Goal: Information Seeking & Learning: Learn about a topic

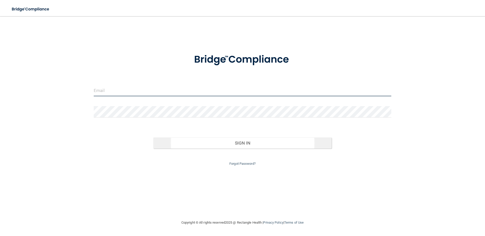
type input "[EMAIL_ADDRESS][DOMAIN_NAME]"
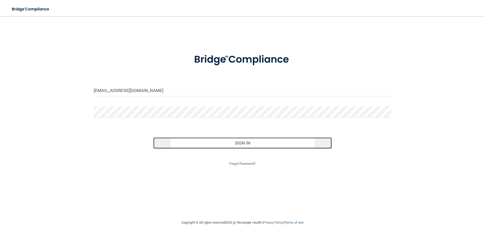
click at [205, 142] on button "Sign In" at bounding box center [242, 143] width 179 height 11
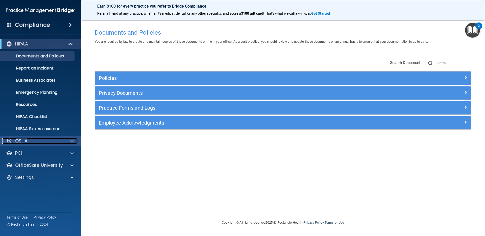
click at [56, 144] on div "OSHA" at bounding box center [33, 141] width 63 height 6
click at [56, 143] on div "OSHA" at bounding box center [33, 141] width 63 height 6
click at [59, 141] on div "OSHA" at bounding box center [33, 141] width 63 height 6
click at [67, 45] on div at bounding box center [71, 44] width 12 height 6
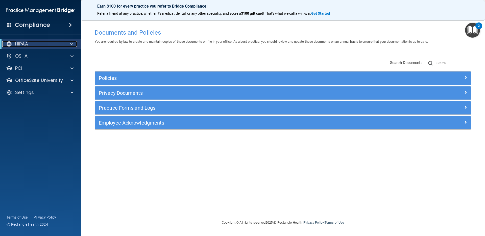
click at [67, 45] on div at bounding box center [71, 44] width 12 height 6
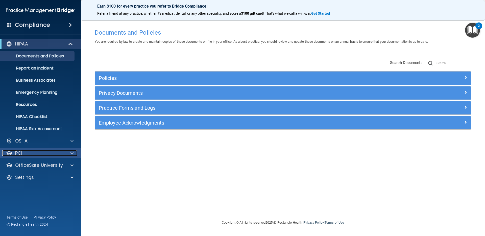
click at [66, 151] on div at bounding box center [71, 153] width 13 height 6
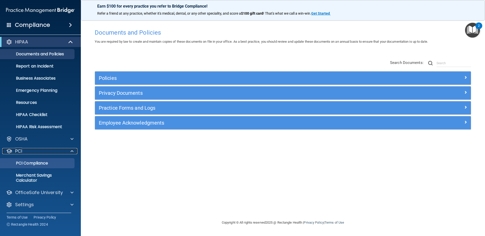
scroll to position [3, 0]
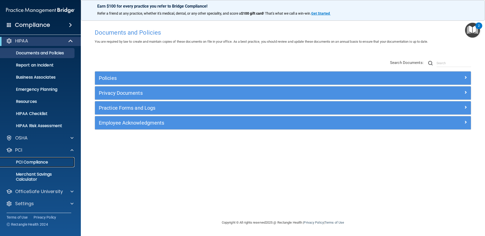
click at [49, 163] on p "PCI Compliance" at bounding box center [37, 162] width 69 height 5
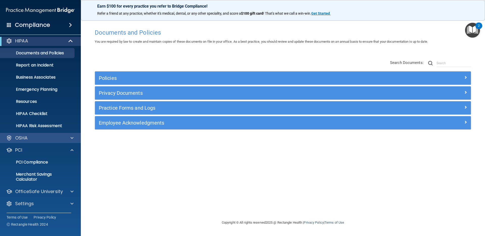
click at [63, 141] on div "OSHA" at bounding box center [40, 138] width 81 height 10
click at [68, 140] on div at bounding box center [71, 138] width 13 height 6
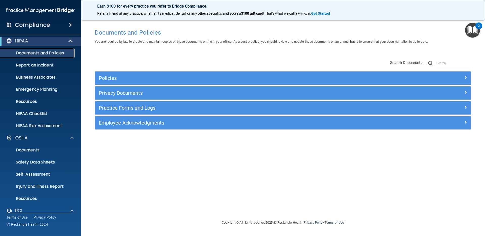
click at [56, 54] on p "Documents and Policies" at bounding box center [37, 53] width 69 height 5
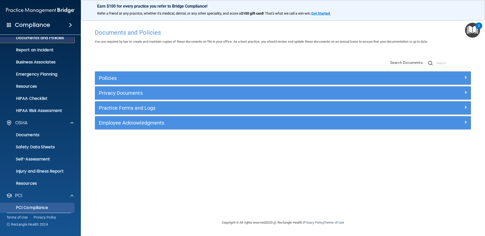
scroll to position [64, 0]
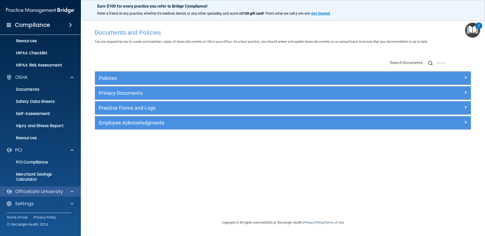
click at [49, 195] on div "OfficeSafe University" at bounding box center [40, 192] width 81 height 10
click at [69, 190] on div at bounding box center [71, 192] width 13 height 6
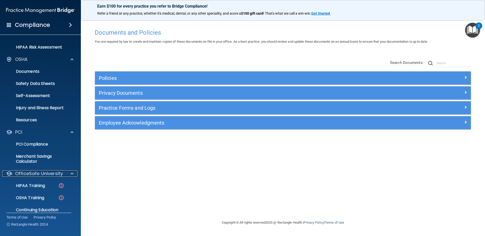
scroll to position [100, 0]
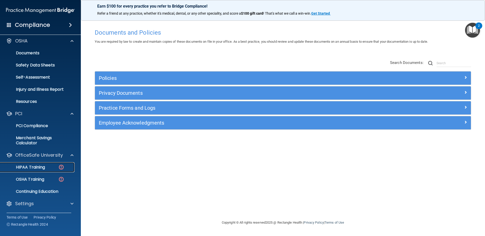
click at [43, 165] on p "HIPAA Training" at bounding box center [24, 167] width 42 height 5
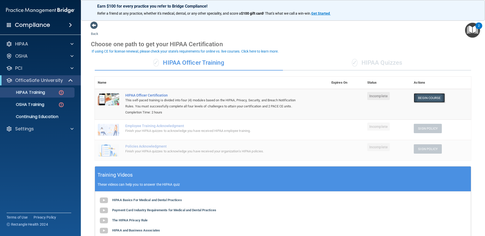
click at [429, 98] on link "Begin Course" at bounding box center [429, 97] width 31 height 9
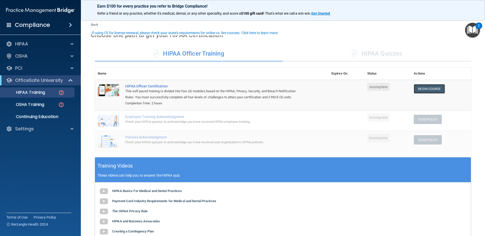
scroll to position [9, 0]
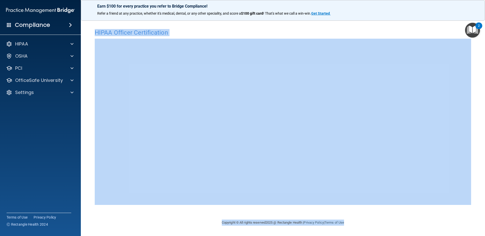
drag, startPoint x: 145, startPoint y: 33, endPoint x: 389, endPoint y: 226, distance: 311.3
click at [389, 226] on main "HIPAA Officer Certification This course doesn’t expire until . Are you sure you…" at bounding box center [283, 126] width 405 height 220
click at [389, 226] on footer "Copyright © All rights reserved 2025 @ Rectangle Health | Privacy Policy | Term…" at bounding box center [283, 223] width 384 height 16
